Goal: Task Accomplishment & Management: Use online tool/utility

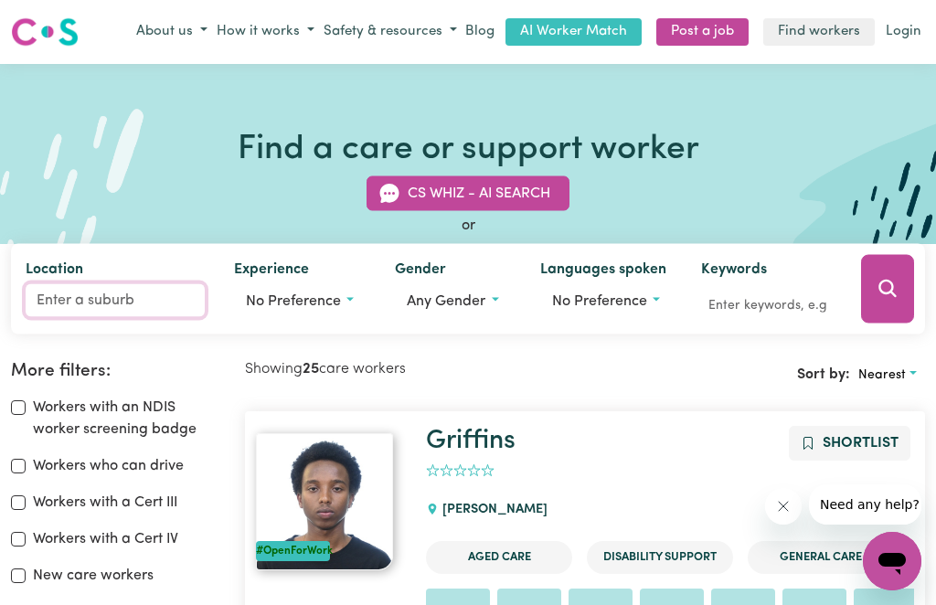
click at [50, 302] on input "Location" at bounding box center [115, 299] width 179 height 33
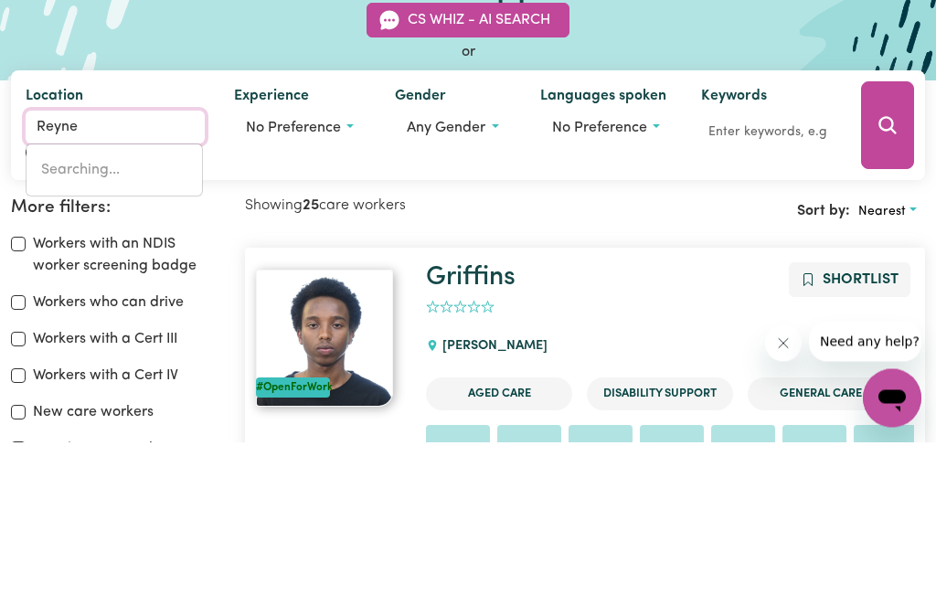
type input "[PERSON_NAME]"
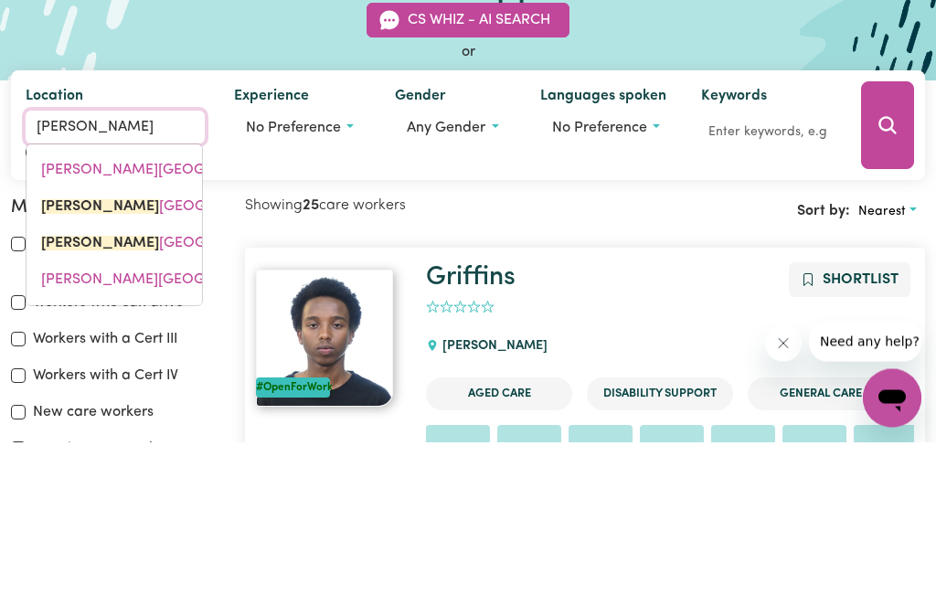
type input "ReynelLA, [GEOGRAPHIC_DATA], 5161"
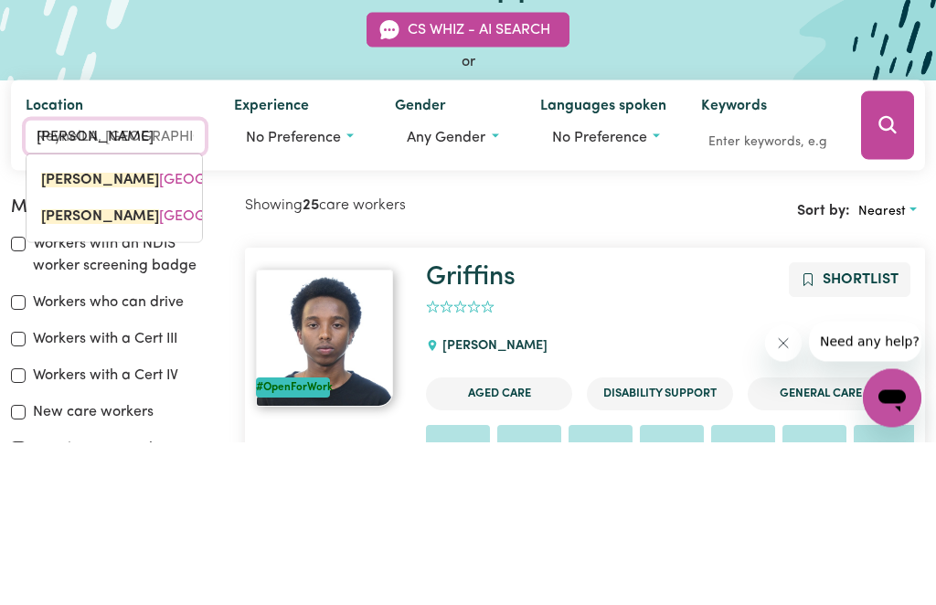
type input "Reynela"
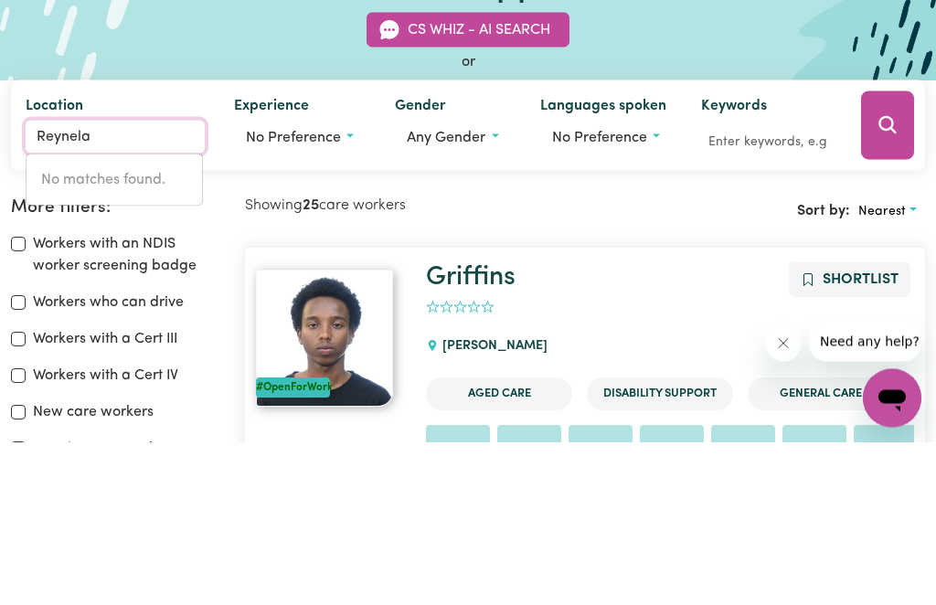
type input "[PERSON_NAME]"
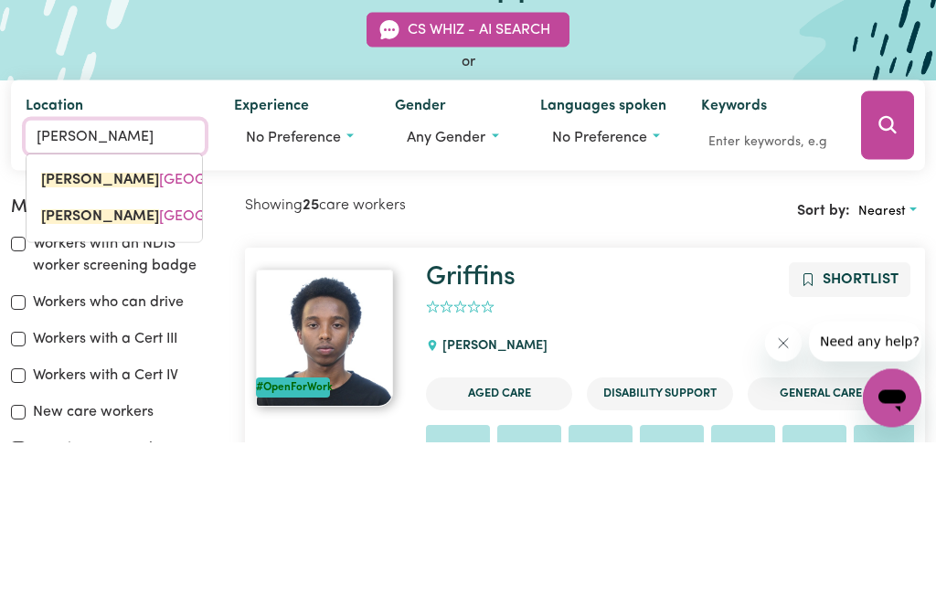
type input "ReynelLA, [GEOGRAPHIC_DATA], 5161"
click at [56, 335] on mark "[PERSON_NAME]" at bounding box center [100, 342] width 118 height 15
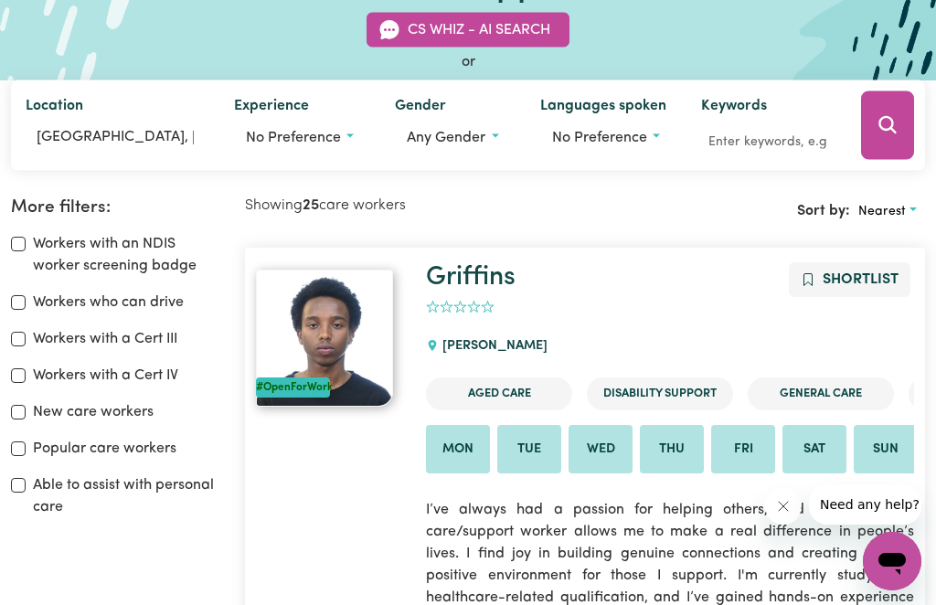
click at [900, 139] on button "Search" at bounding box center [887, 124] width 53 height 69
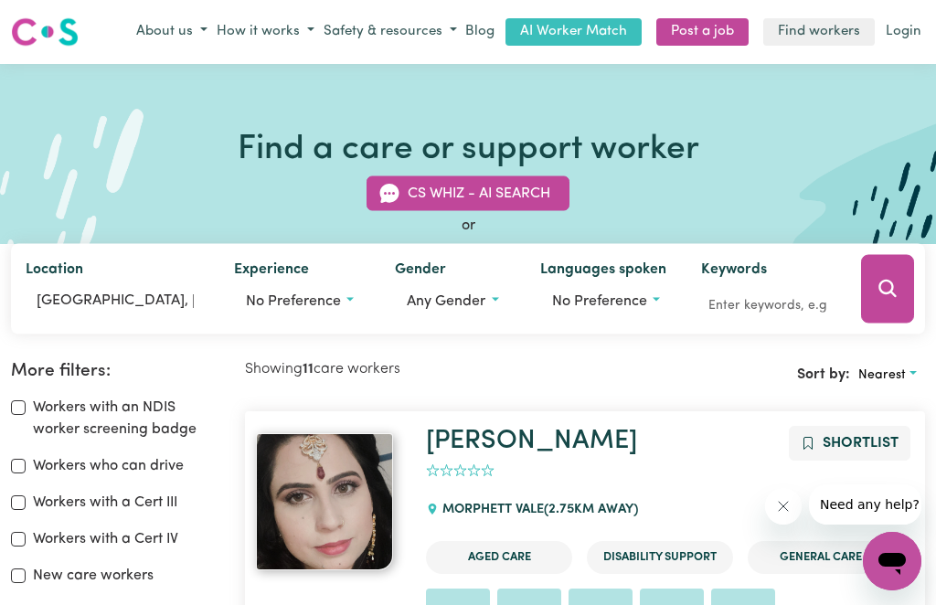
click at [454, 29] on button "Safety & resources" at bounding box center [390, 32] width 143 height 30
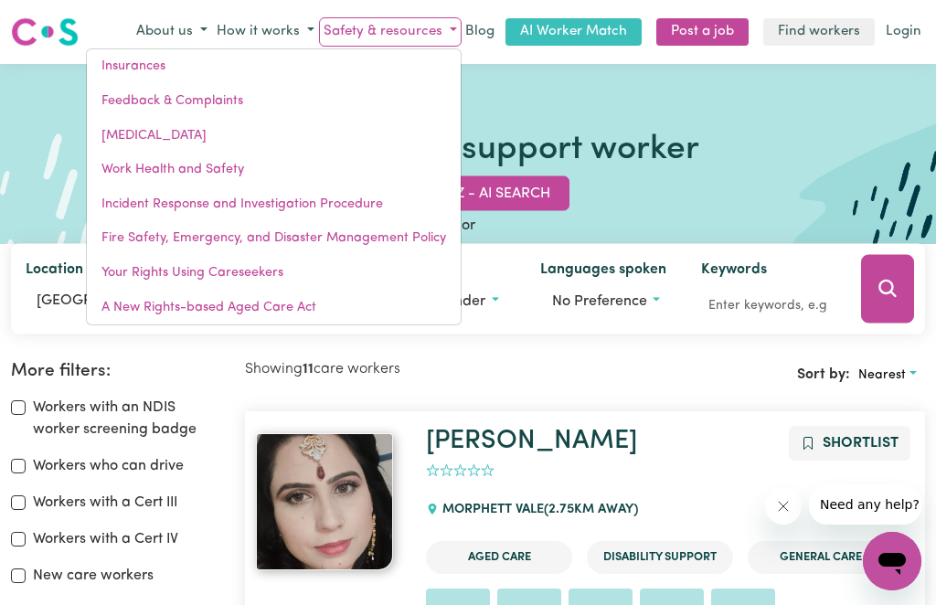
click at [318, 32] on button "How it works" at bounding box center [265, 32] width 107 height 30
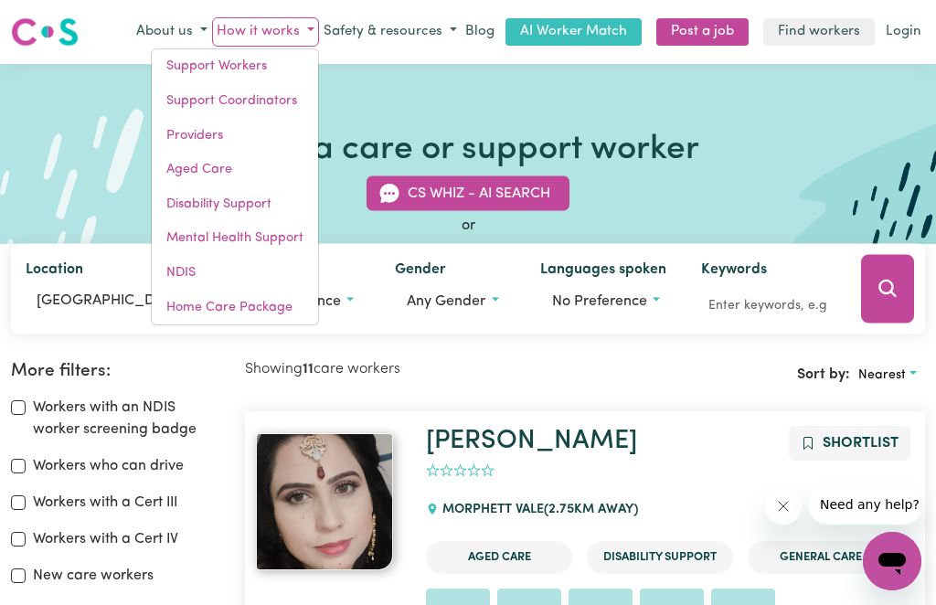
click at [208, 31] on button "About us" at bounding box center [172, 32] width 80 height 30
